Goal: Use online tool/utility: Utilize a website feature to perform a specific function

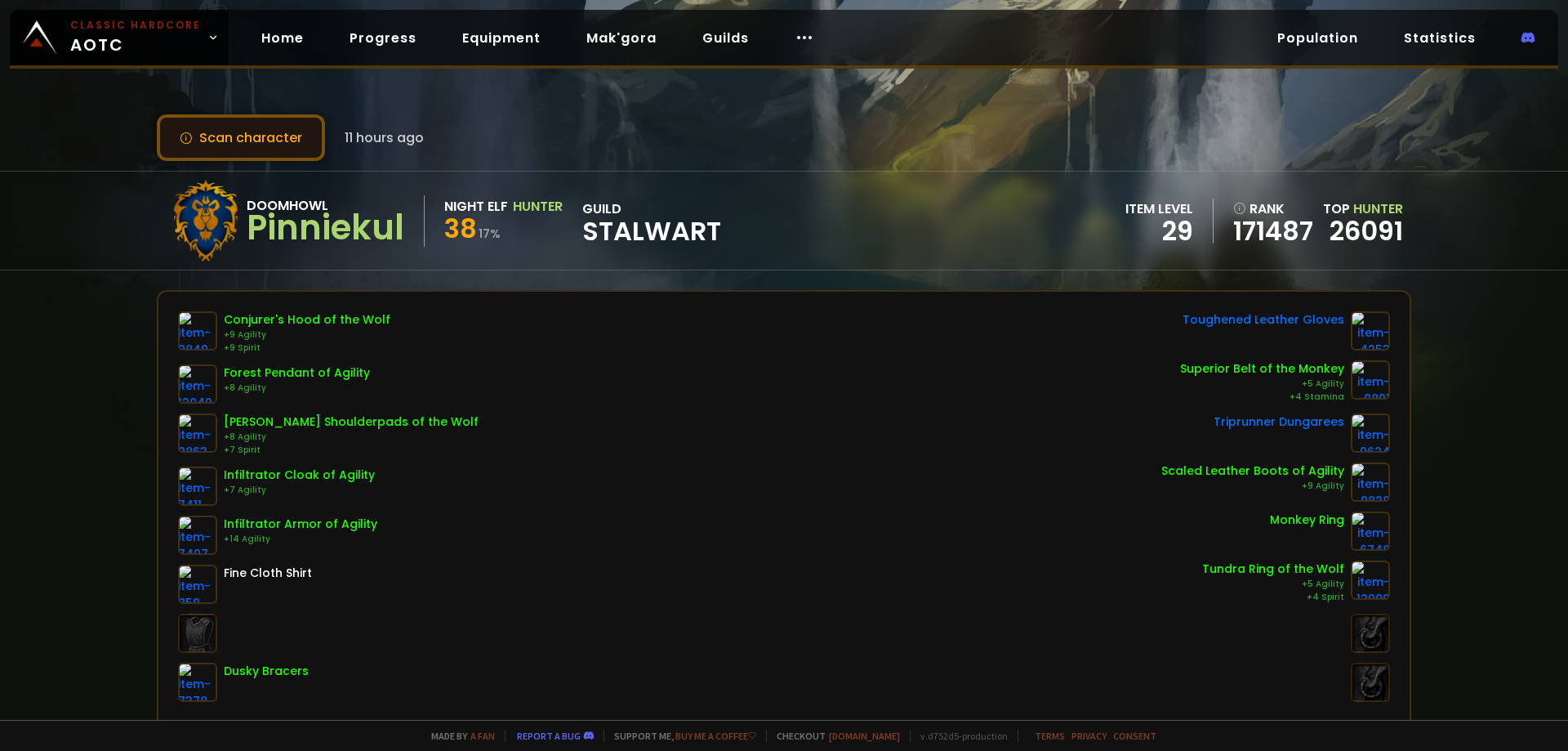
click at [270, 148] on button "Scan character" at bounding box center [241, 137] width 168 height 46
click at [263, 146] on button "Scan character" at bounding box center [241, 137] width 168 height 46
click at [231, 137] on button "Scan character" at bounding box center [241, 137] width 168 height 46
click at [220, 127] on button "Scan character" at bounding box center [241, 137] width 168 height 46
